Goal: Check status: Check status

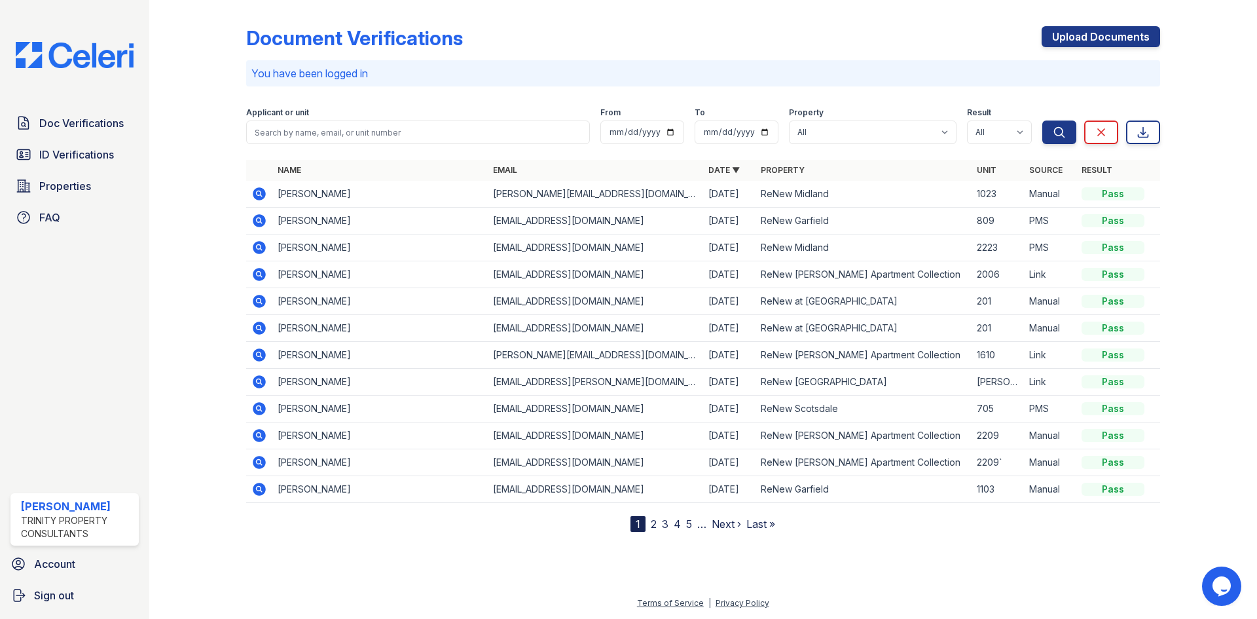
click at [840, 21] on div "Document Verifications Upload Documents You have been logged in Filter Applican…" at bounding box center [703, 268] width 914 height 527
click at [99, 155] on span "ID Verifications" at bounding box center [76, 155] width 75 height 16
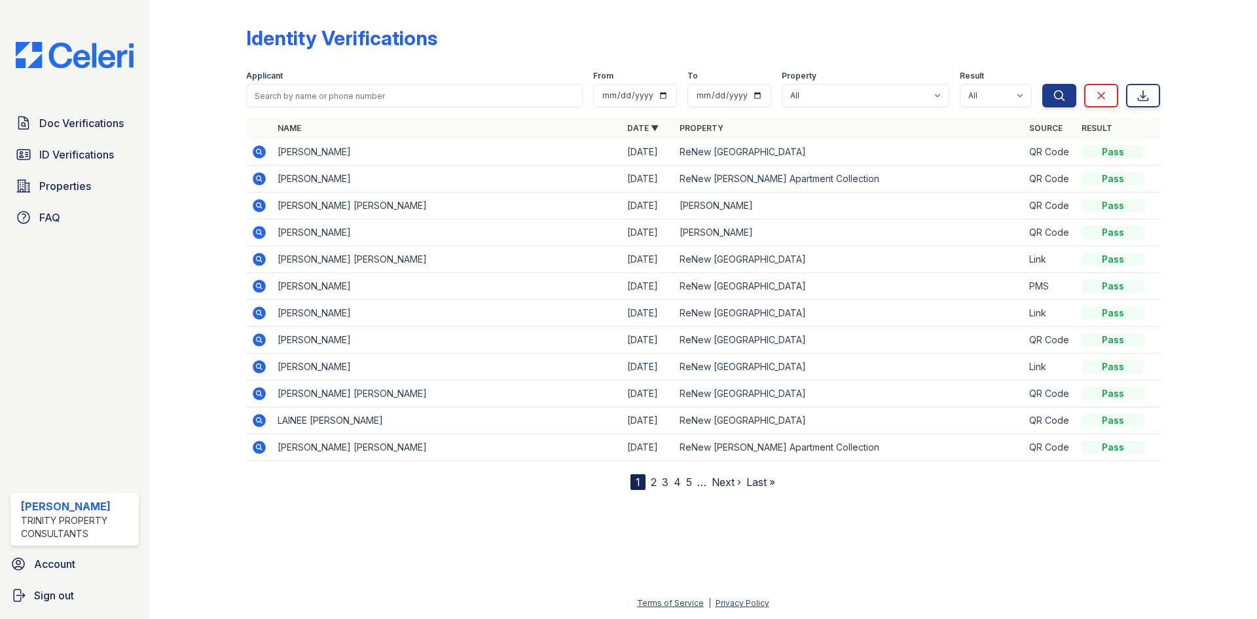
click at [257, 257] on icon at bounding box center [259, 259] width 16 height 16
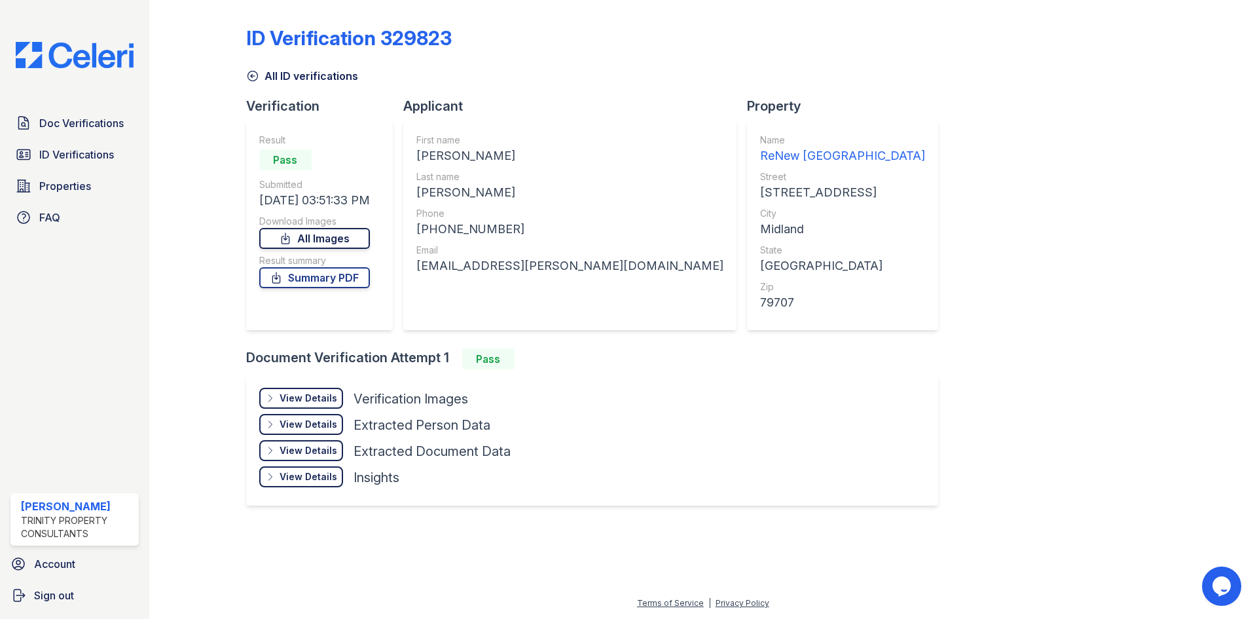
drag, startPoint x: 332, startPoint y: 239, endPoint x: 338, endPoint y: 242, distance: 6.7
click at [332, 238] on link "All Images" at bounding box center [314, 238] width 111 height 21
click at [339, 276] on link "Summary PDF" at bounding box center [314, 277] width 111 height 21
